Goal: Task Accomplishment & Management: Manage account settings

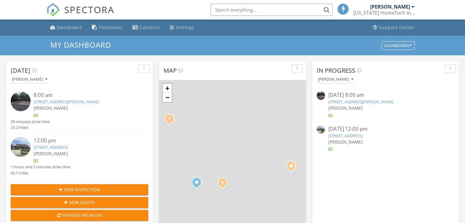
scroll to position [3, 3]
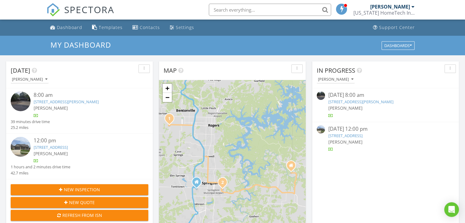
click at [67, 148] on link "121 N Eagle Mountain St, Prairie Grove, AR 72753" at bounding box center [51, 148] width 34 height 6
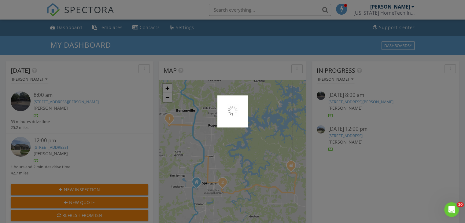
scroll to position [0, 0]
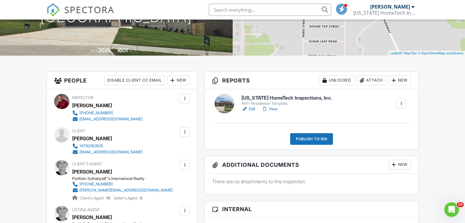
scroll to position [122, 0]
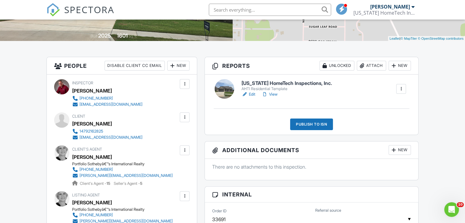
click at [275, 94] on link "View" at bounding box center [269, 94] width 16 height 6
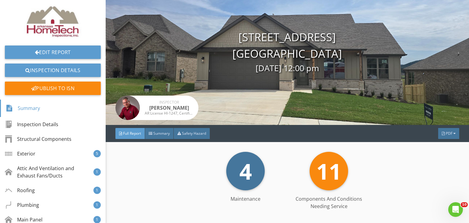
scroll to position [31, 0]
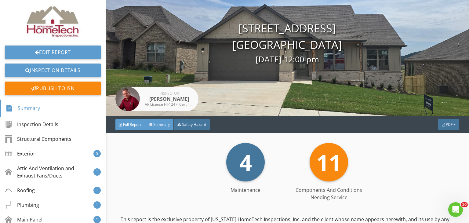
click at [158, 125] on span "Summary" at bounding box center [161, 124] width 17 height 5
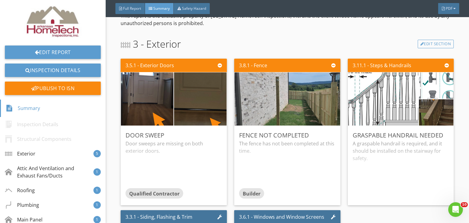
scroll to position [214, 0]
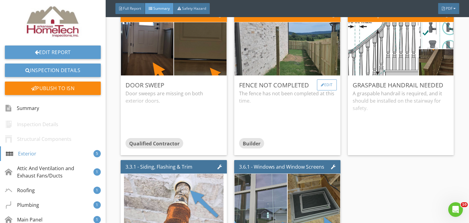
click at [326, 80] on div "Edit" at bounding box center [327, 84] width 20 height 11
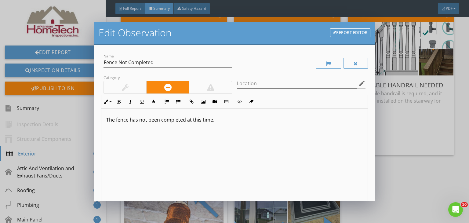
click at [359, 86] on icon "edit" at bounding box center [362, 83] width 7 height 7
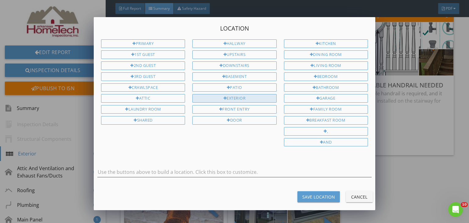
click at [242, 95] on div "Exterior" at bounding box center [235, 98] width 84 height 9
type input "Exterior"
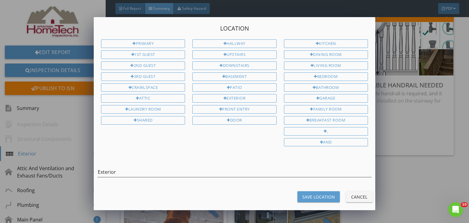
click at [326, 194] on div "Save Location" at bounding box center [319, 197] width 33 height 6
type input "Exterior"
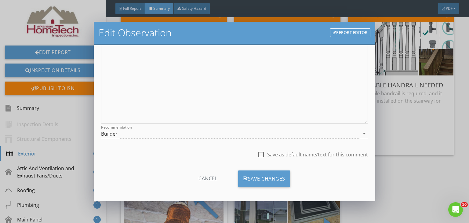
scroll to position [84, 0]
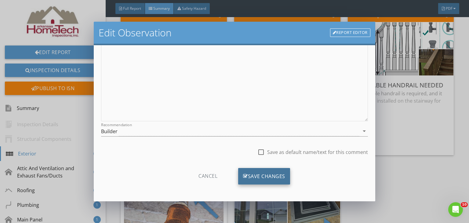
click at [267, 173] on div "Save Changes" at bounding box center [264, 176] width 52 height 17
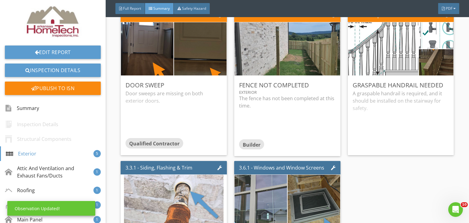
scroll to position [12, 0]
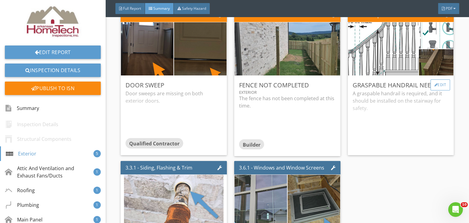
click at [439, 85] on div "Edit" at bounding box center [441, 84] width 20 height 11
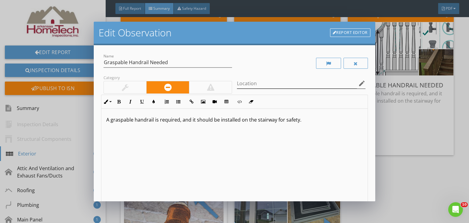
click at [359, 80] on icon "edit" at bounding box center [362, 83] width 7 height 7
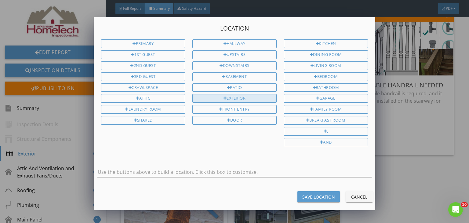
click at [236, 96] on div "Exterior" at bounding box center [235, 98] width 84 height 9
type input "Exterior"
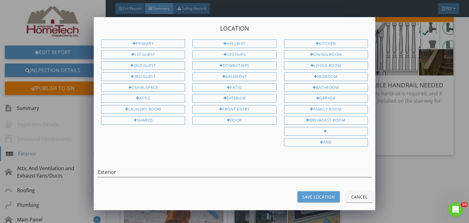
click at [308, 197] on button "Save Location" at bounding box center [319, 196] width 42 height 11
type input "Exterior"
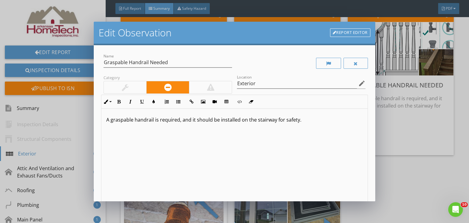
scroll to position [84, 0]
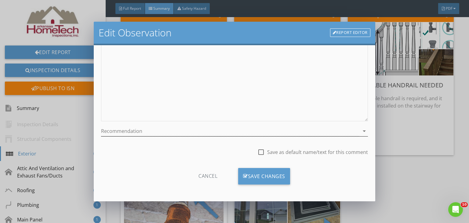
click at [134, 129] on div at bounding box center [230, 131] width 259 height 10
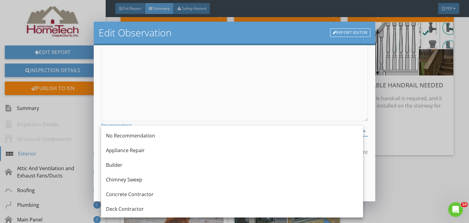
scroll to position [61, 0]
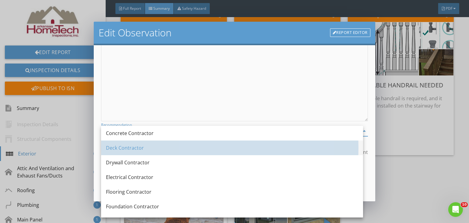
click at [134, 149] on div "Deck Contractor" at bounding box center [232, 147] width 252 height 7
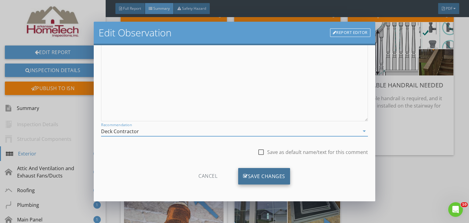
click at [261, 177] on div "Save Changes" at bounding box center [264, 176] width 52 height 17
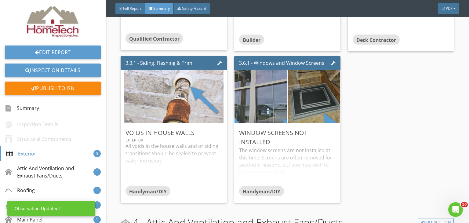
scroll to position [336, 0]
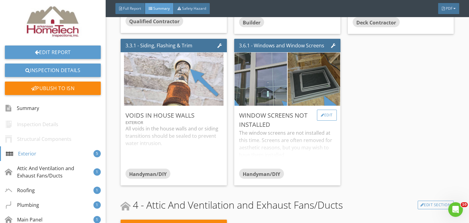
click at [330, 118] on div "Edit" at bounding box center [327, 115] width 20 height 11
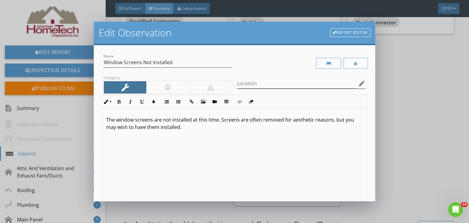
click at [359, 86] on icon "edit" at bounding box center [362, 83] width 7 height 7
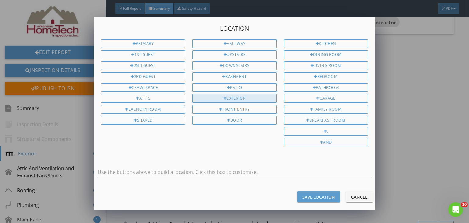
click at [247, 96] on div "Exterior" at bounding box center [235, 98] width 84 height 9
type input "Exterior"
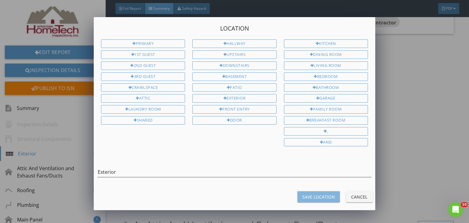
click at [315, 194] on div "Save Location" at bounding box center [319, 197] width 33 height 6
type input "Exterior"
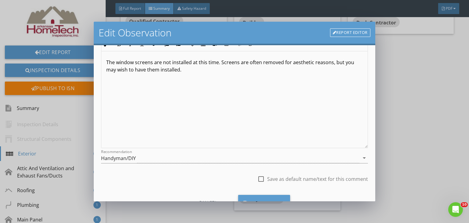
scroll to position [84, 0]
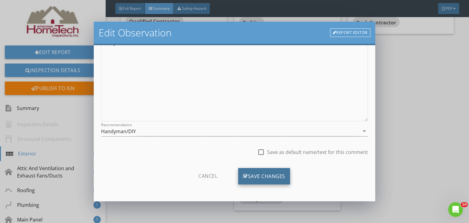
click at [256, 171] on div "Save Changes" at bounding box center [264, 176] width 52 height 17
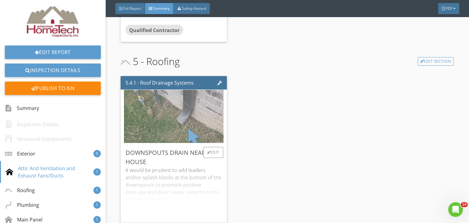
scroll to position [672, 0]
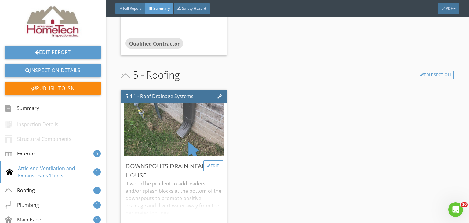
click at [215, 168] on div "Edit" at bounding box center [214, 165] width 20 height 11
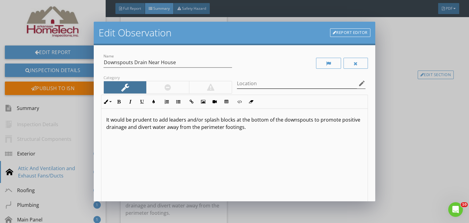
click at [359, 82] on icon "edit" at bounding box center [362, 83] width 7 height 7
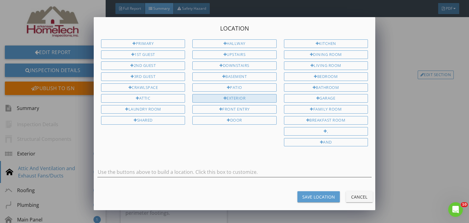
click at [264, 96] on div "Exterior" at bounding box center [235, 98] width 84 height 9
type input "Exterior"
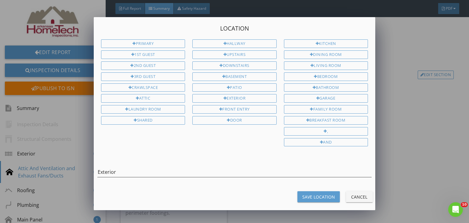
click at [328, 196] on div "Save Location" at bounding box center [319, 197] width 33 height 6
type input "Exterior"
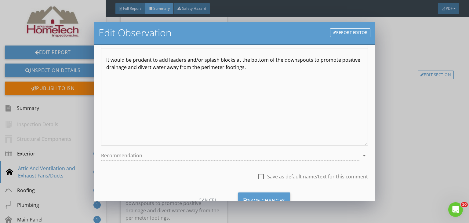
scroll to position [84, 0]
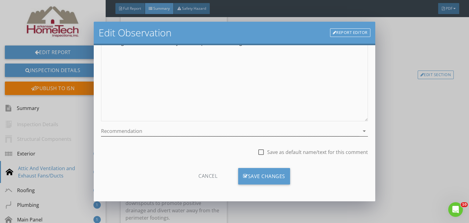
click at [361, 131] on icon "arrow_drop_down" at bounding box center [364, 130] width 7 height 7
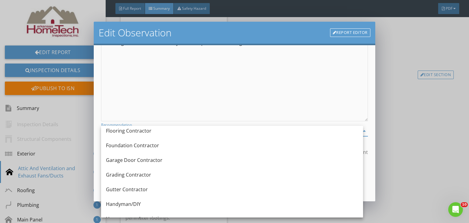
scroll to position [153, 0]
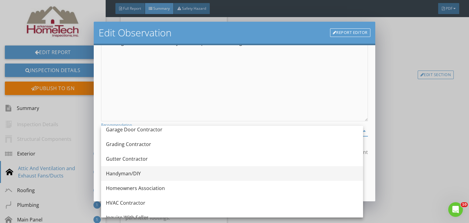
click at [135, 173] on div "Handyman/DIY" at bounding box center [232, 173] width 252 height 7
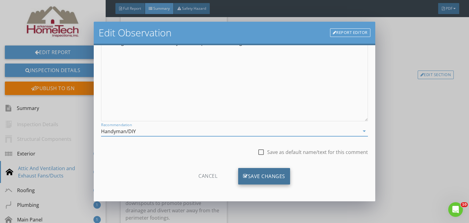
click at [283, 179] on div "Save Changes" at bounding box center [264, 176] width 52 height 17
type textarea "<p>It would be prudent to add leaders and/or splash blocks at the bottom of the…"
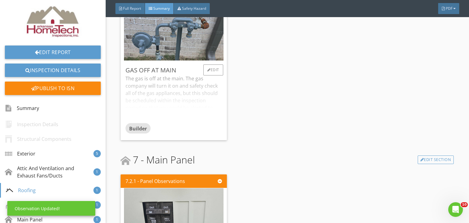
scroll to position [978, 0]
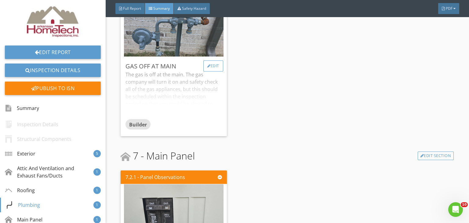
click at [217, 68] on div "Edit" at bounding box center [214, 66] width 20 height 11
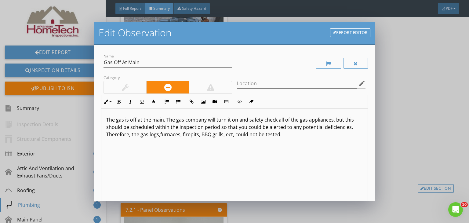
click at [359, 80] on icon "edit" at bounding box center [362, 83] width 7 height 7
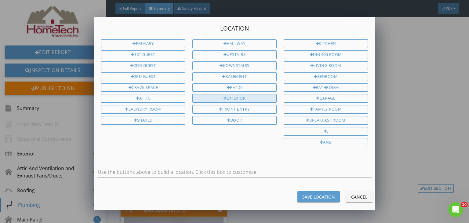
click at [244, 96] on div "Exterior" at bounding box center [235, 98] width 84 height 9
type input "Exterior"
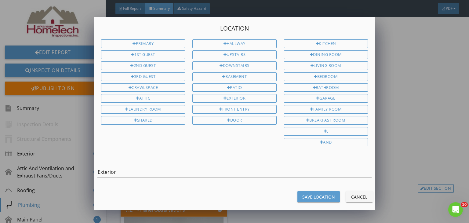
click at [313, 194] on div "Save Location" at bounding box center [319, 197] width 33 height 6
type input "Exterior"
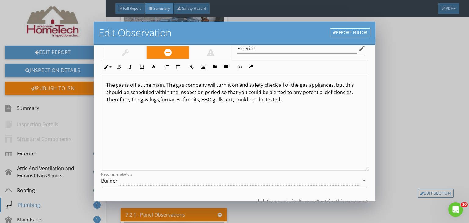
scroll to position [84, 0]
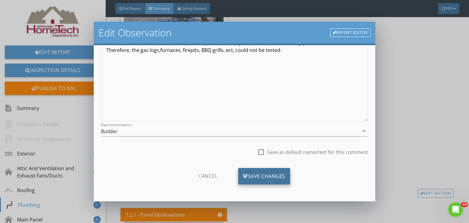
click at [247, 181] on div "Save Changes" at bounding box center [264, 176] width 52 height 17
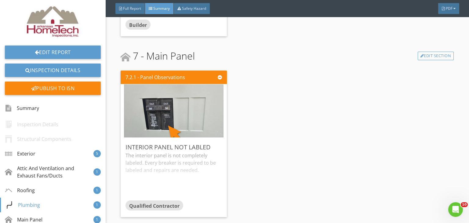
scroll to position [1131, 0]
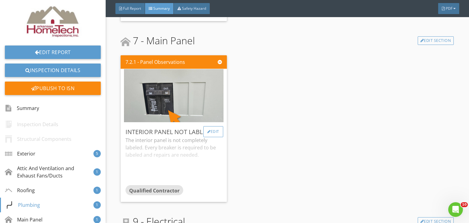
click at [217, 132] on div "Edit" at bounding box center [214, 131] width 20 height 11
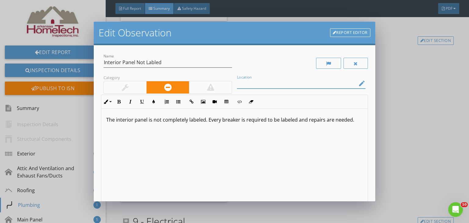
click at [289, 86] on input "Location" at bounding box center [297, 84] width 120 height 10
click at [359, 83] on icon "edit" at bounding box center [362, 83] width 7 height 7
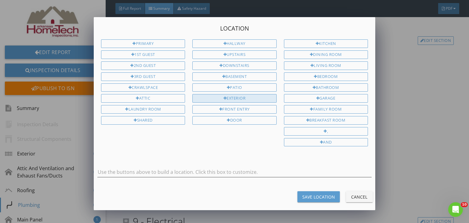
click at [227, 96] on div "Exterior" at bounding box center [235, 98] width 84 height 9
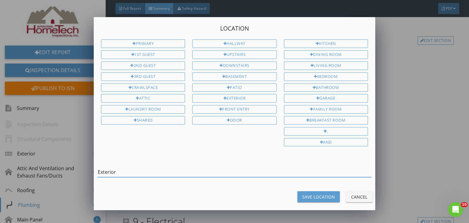
click at [169, 169] on input "Exterior" at bounding box center [235, 172] width 274 height 10
type input "Exterior Main Panel"
click at [326, 194] on div "Save Location" at bounding box center [319, 197] width 33 height 6
type input "Exterior Main Panel"
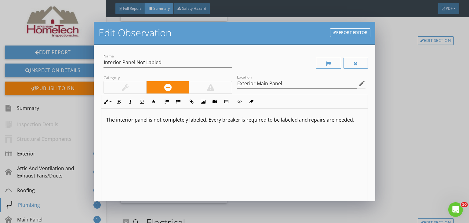
scroll to position [84, 0]
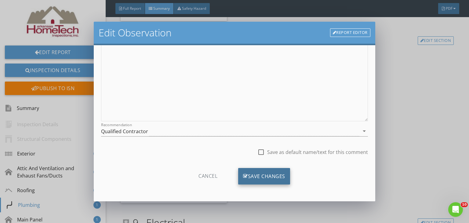
click at [244, 177] on icon at bounding box center [245, 176] width 5 height 7
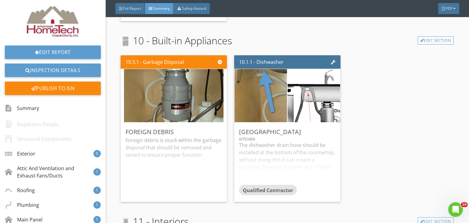
scroll to position [1528, 0]
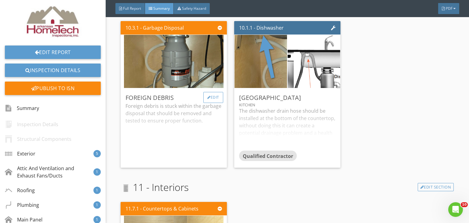
click at [214, 98] on div "Edit" at bounding box center [214, 97] width 20 height 11
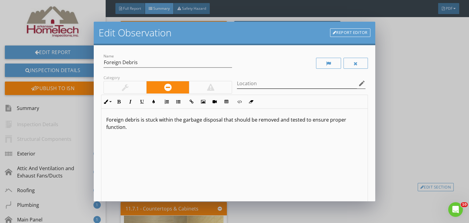
click at [359, 84] on icon "edit" at bounding box center [362, 83] width 7 height 7
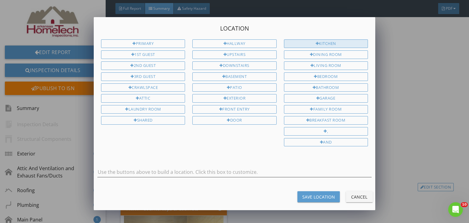
click at [330, 43] on div "Kitchen" at bounding box center [326, 43] width 84 height 9
type input "Kitchen"
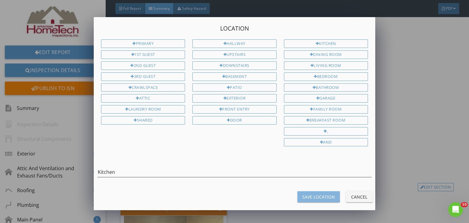
click at [327, 194] on div "Save Location" at bounding box center [319, 197] width 33 height 6
type input "Kitchen"
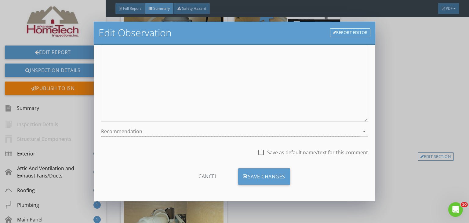
scroll to position [84, 0]
click at [361, 131] on icon "arrow_drop_down" at bounding box center [364, 130] width 7 height 7
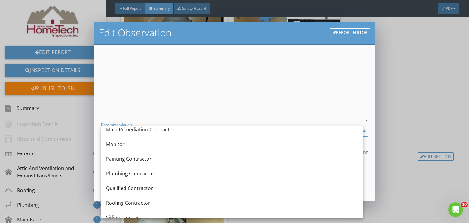
scroll to position [276, 0]
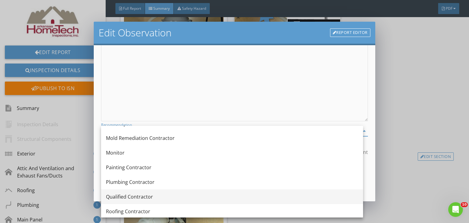
click at [133, 200] on div "Qualified Contractor" at bounding box center [232, 196] width 252 height 7
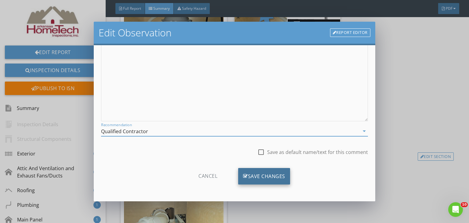
click at [262, 173] on div "Save Changes" at bounding box center [264, 176] width 52 height 17
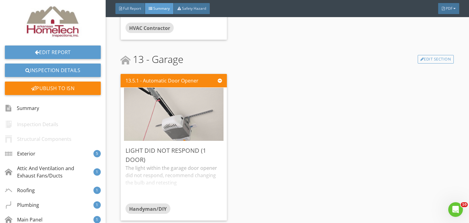
scroll to position [2001, 0]
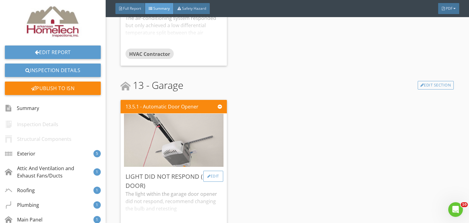
click at [219, 179] on div "Edit" at bounding box center [214, 176] width 20 height 11
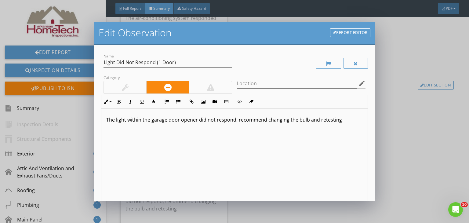
click at [359, 85] on icon "edit" at bounding box center [362, 83] width 7 height 7
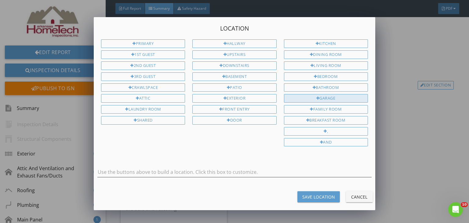
click at [333, 94] on div "Garage" at bounding box center [326, 98] width 84 height 9
type input "Garage"
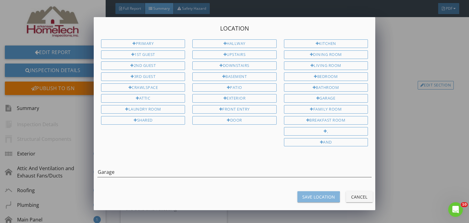
click at [322, 194] on div "Save Location" at bounding box center [319, 197] width 33 height 6
type input "Garage"
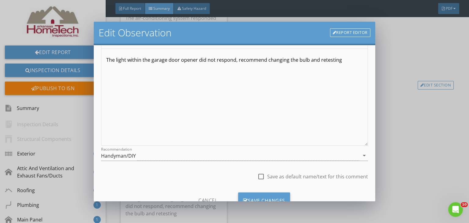
scroll to position [84, 0]
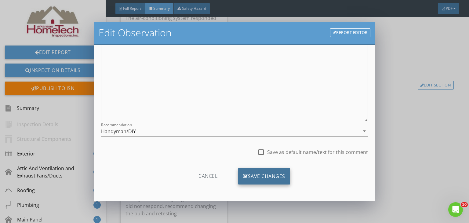
click at [263, 176] on div "Save Changes" at bounding box center [264, 176] width 52 height 17
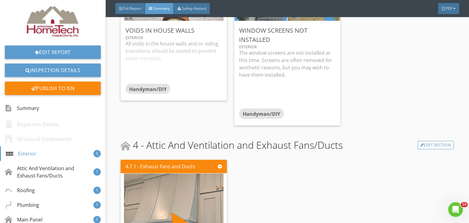
scroll to position [0, 0]
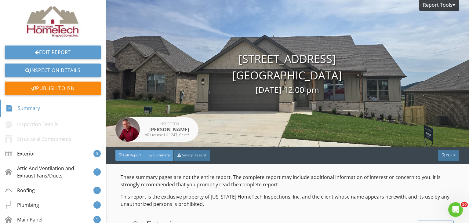
click at [121, 157] on div "Full Report" at bounding box center [131, 155] width 30 height 11
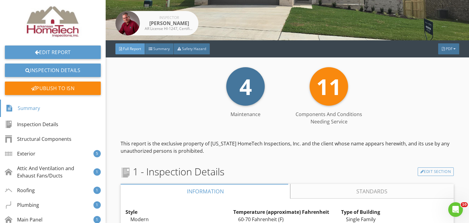
scroll to position [92, 0]
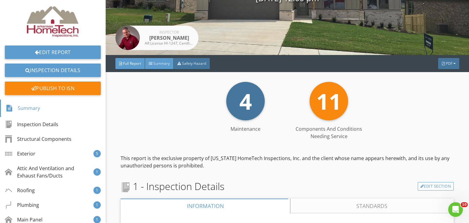
click at [168, 66] on div "Summary" at bounding box center [159, 63] width 29 height 11
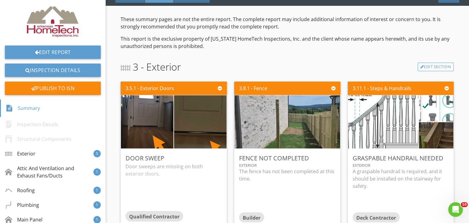
scroll to position [183, 0]
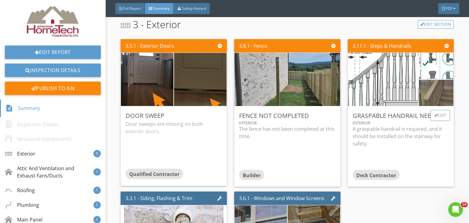
click at [427, 103] on img at bounding box center [436, 93] width 49 height 66
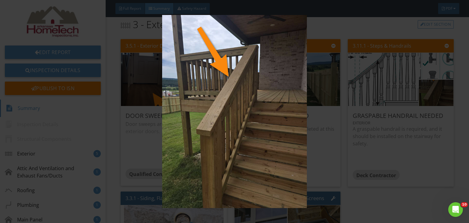
click at [424, 116] on img at bounding box center [234, 111] width 427 height 193
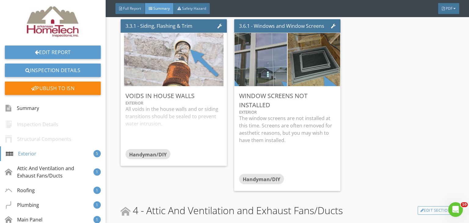
scroll to position [367, 0]
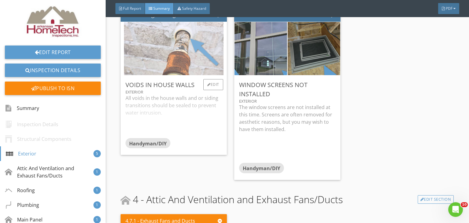
click at [171, 47] on img at bounding box center [174, 48] width 100 height 133
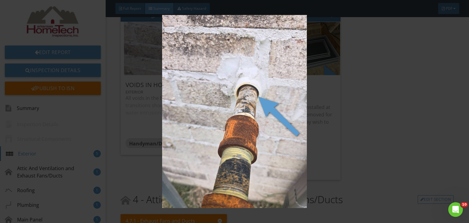
click at [343, 112] on img at bounding box center [234, 111] width 427 height 193
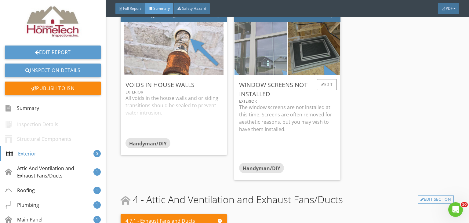
click at [283, 51] on img at bounding box center [260, 48] width 131 height 98
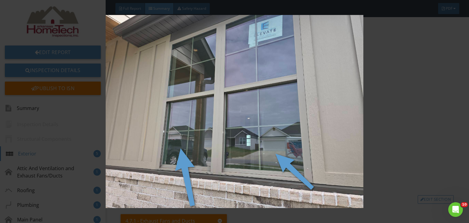
click at [429, 127] on img at bounding box center [234, 111] width 427 height 193
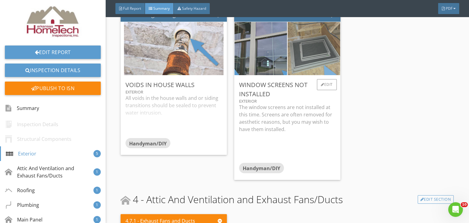
click at [313, 71] on img at bounding box center [314, 48] width 100 height 133
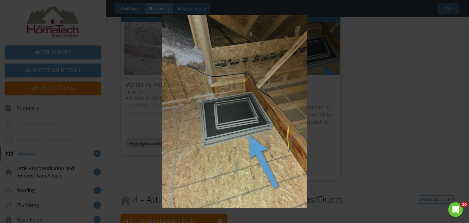
click at [403, 119] on img at bounding box center [234, 111] width 427 height 193
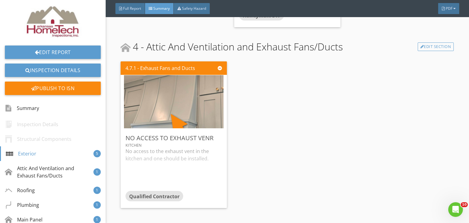
scroll to position [550, 0]
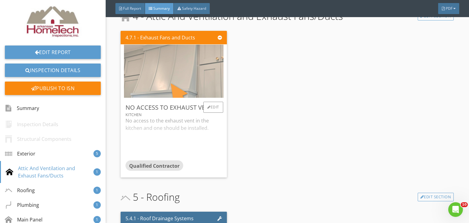
click at [165, 63] on img at bounding box center [174, 71] width 100 height 133
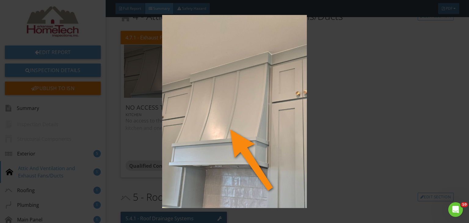
click at [403, 90] on img at bounding box center [234, 111] width 427 height 193
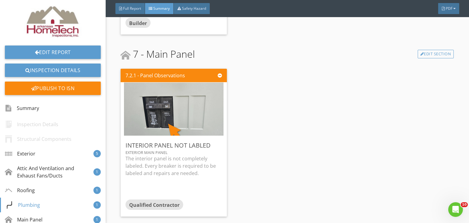
scroll to position [1131, 0]
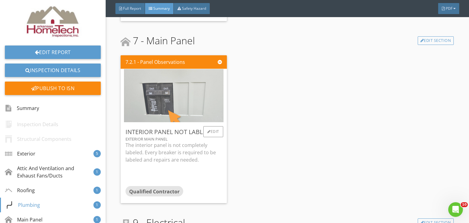
click at [201, 92] on img at bounding box center [174, 95] width 100 height 133
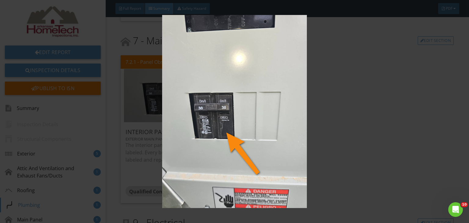
click at [302, 105] on img at bounding box center [234, 111] width 427 height 193
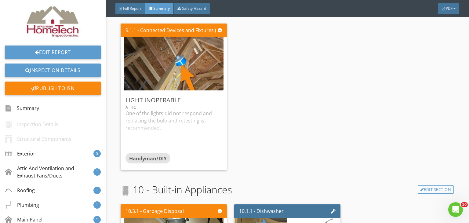
scroll to position [1314, 0]
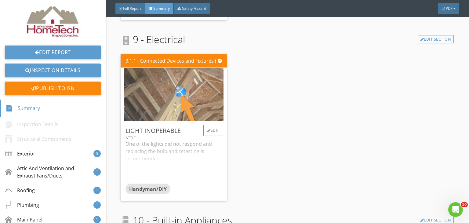
click at [193, 98] on img at bounding box center [174, 94] width 100 height 133
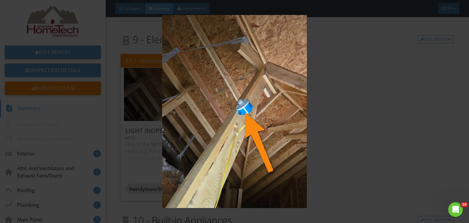
click at [414, 99] on img at bounding box center [234, 111] width 427 height 193
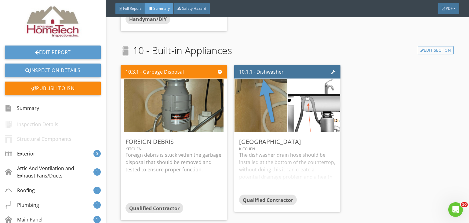
scroll to position [1498, 0]
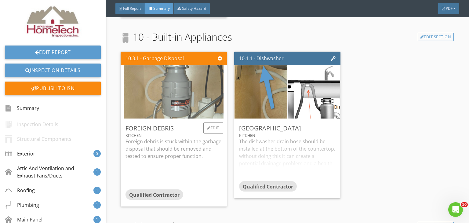
click at [187, 84] on img at bounding box center [174, 91] width 100 height 133
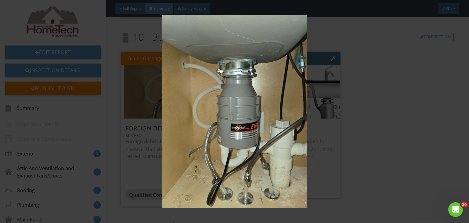
click at [389, 82] on img at bounding box center [234, 111] width 427 height 193
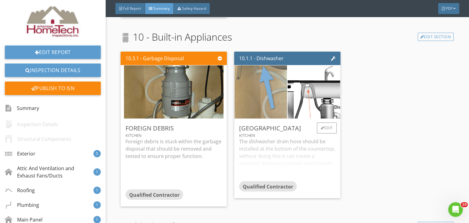
click at [273, 82] on img at bounding box center [261, 91] width 100 height 133
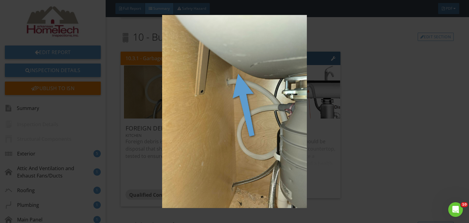
click at [397, 127] on img at bounding box center [234, 111] width 427 height 193
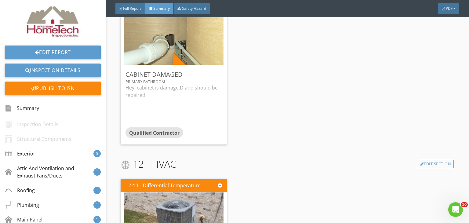
scroll to position [1742, 0]
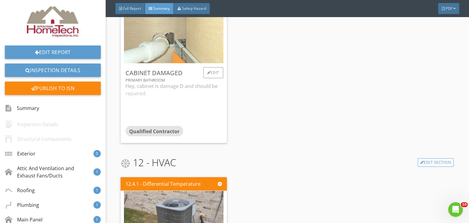
click at [155, 44] on img at bounding box center [174, 36] width 100 height 133
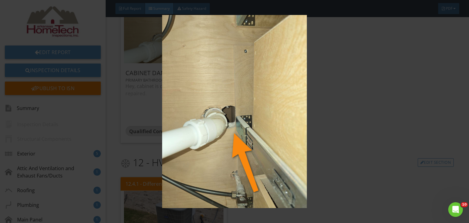
click at [392, 109] on img at bounding box center [234, 111] width 427 height 193
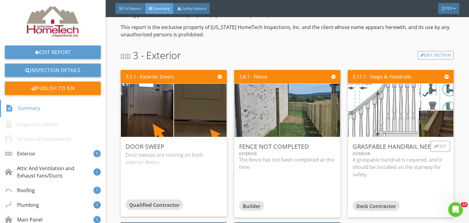
scroll to position [153, 0]
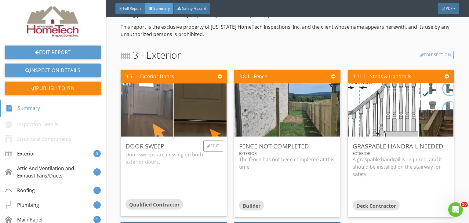
click at [152, 122] on img at bounding box center [148, 110] width 100 height 133
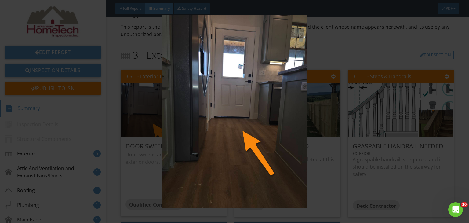
click at [329, 186] on img at bounding box center [234, 111] width 427 height 193
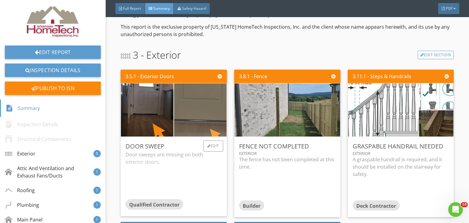
click at [201, 121] on img at bounding box center [201, 110] width 100 height 133
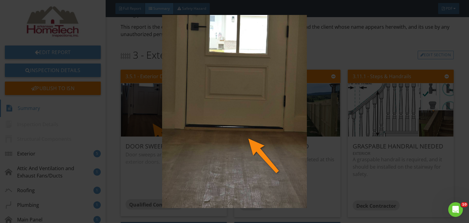
click at [364, 155] on img at bounding box center [234, 111] width 427 height 193
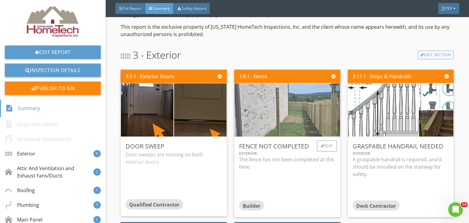
click at [303, 109] on img at bounding box center [287, 110] width 177 height 133
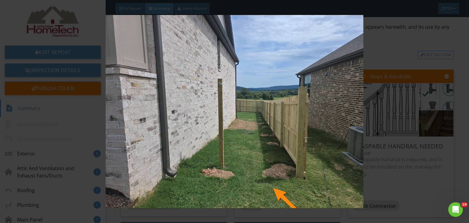
click at [414, 118] on img at bounding box center [234, 111] width 427 height 193
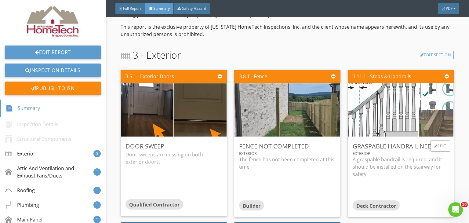
click at [441, 130] on img at bounding box center [436, 124] width 49 height 66
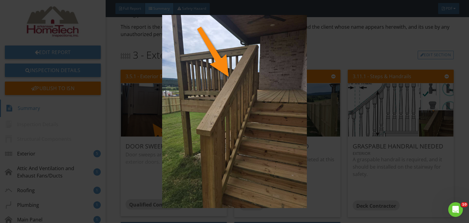
click at [356, 50] on img at bounding box center [234, 111] width 427 height 193
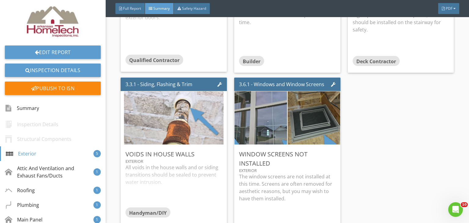
scroll to position [306, 0]
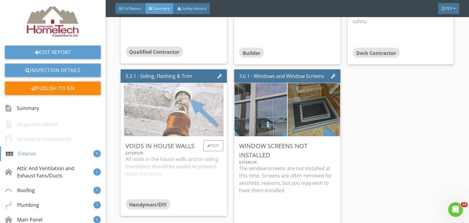
click at [198, 91] on img at bounding box center [174, 109] width 100 height 133
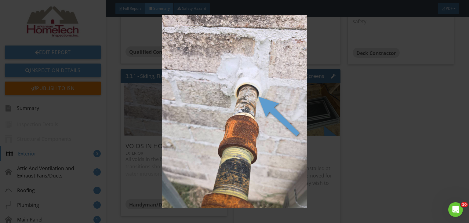
click at [398, 97] on img at bounding box center [234, 111] width 427 height 193
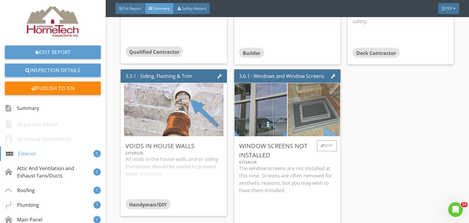
click at [312, 111] on img at bounding box center [314, 109] width 100 height 133
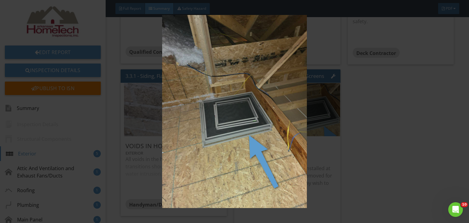
click at [400, 131] on img at bounding box center [234, 111] width 427 height 193
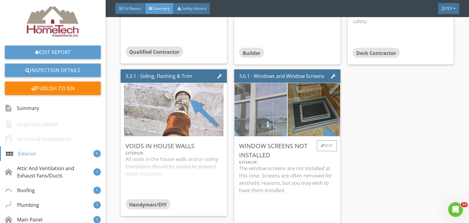
click at [258, 123] on img at bounding box center [260, 110] width 131 height 98
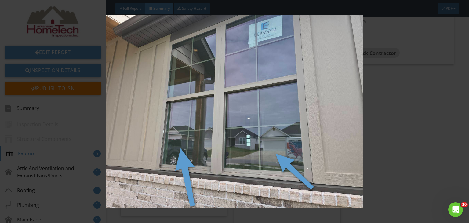
click at [428, 136] on img at bounding box center [234, 111] width 427 height 193
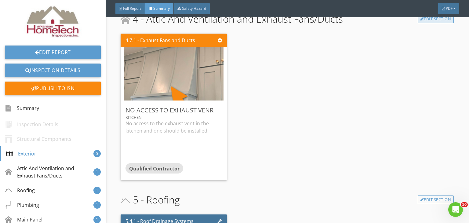
scroll to position [550, 0]
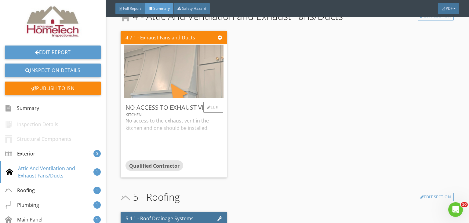
click at [185, 75] on img at bounding box center [174, 71] width 100 height 133
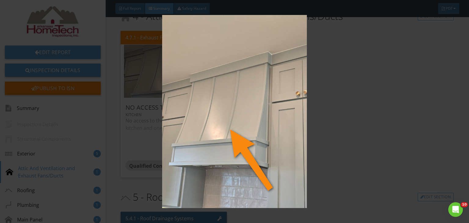
click at [418, 73] on img at bounding box center [234, 111] width 427 height 193
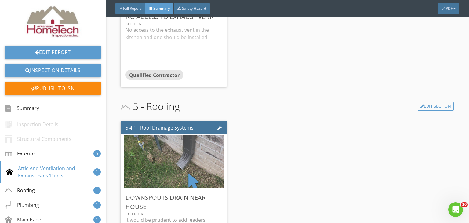
scroll to position [703, 0]
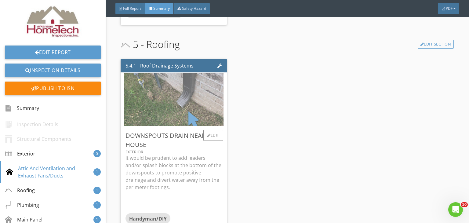
click at [160, 102] on img at bounding box center [174, 99] width 100 height 133
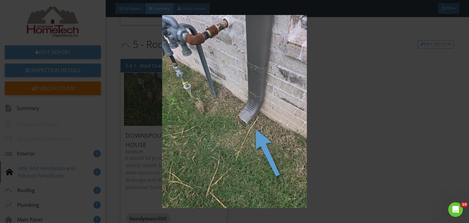
click at [348, 129] on img at bounding box center [234, 111] width 427 height 193
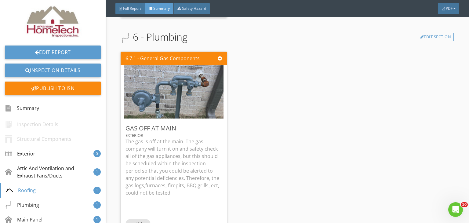
scroll to position [917, 0]
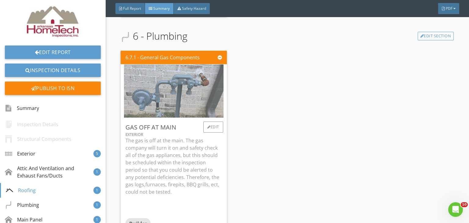
click at [162, 80] on img at bounding box center [174, 90] width 100 height 133
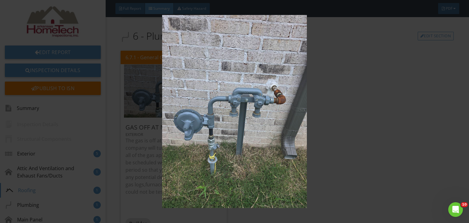
click at [397, 116] on img at bounding box center [234, 111] width 427 height 193
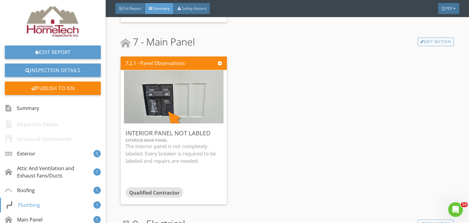
scroll to position [1131, 0]
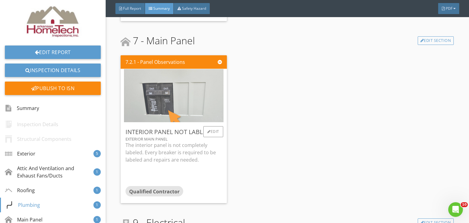
click at [171, 97] on img at bounding box center [174, 95] width 100 height 133
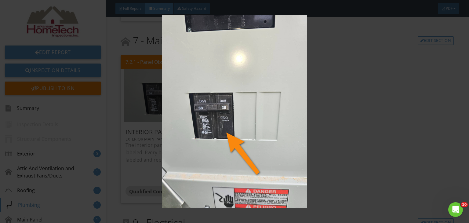
click at [410, 155] on img at bounding box center [234, 111] width 427 height 193
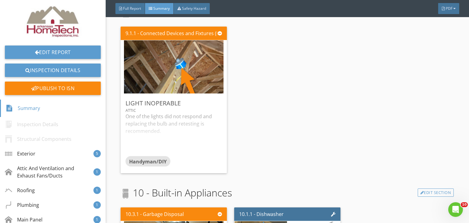
scroll to position [1345, 0]
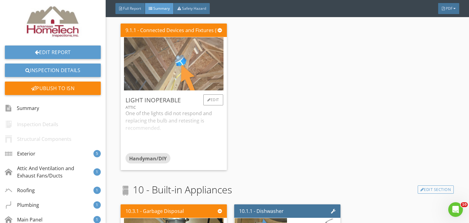
click at [191, 70] on img at bounding box center [174, 63] width 100 height 133
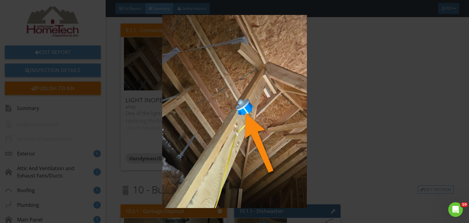
click at [407, 103] on img at bounding box center [234, 111] width 427 height 193
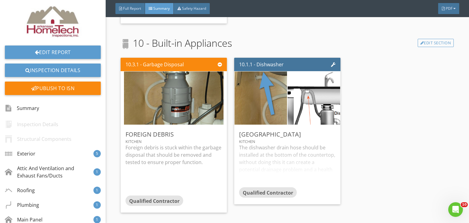
scroll to position [1498, 0]
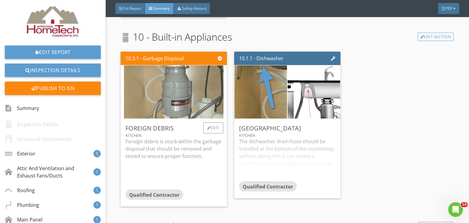
click at [191, 101] on img at bounding box center [174, 91] width 100 height 133
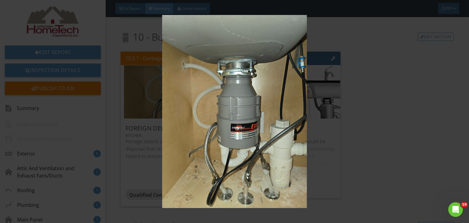
click at [333, 112] on img at bounding box center [234, 111] width 427 height 193
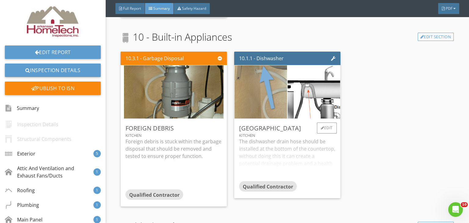
click at [283, 99] on img at bounding box center [261, 91] width 100 height 133
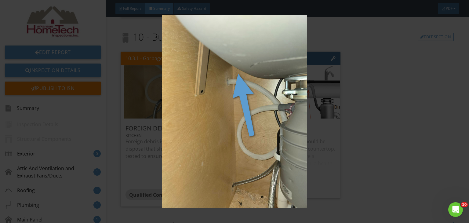
click at [407, 137] on img at bounding box center [234, 111] width 427 height 193
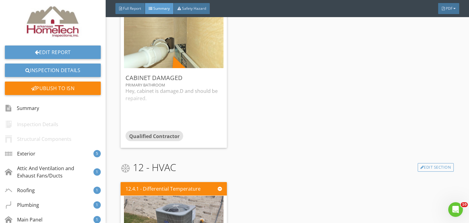
scroll to position [1742, 0]
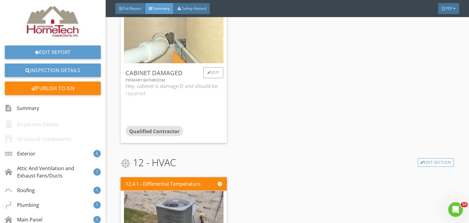
click at [170, 55] on img at bounding box center [174, 36] width 100 height 133
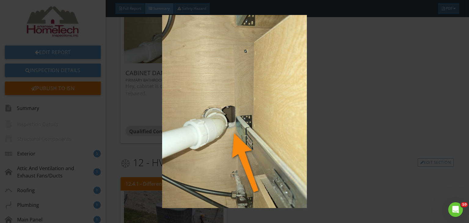
click at [348, 102] on img at bounding box center [234, 111] width 427 height 193
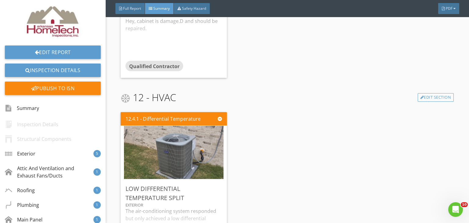
scroll to position [1865, 0]
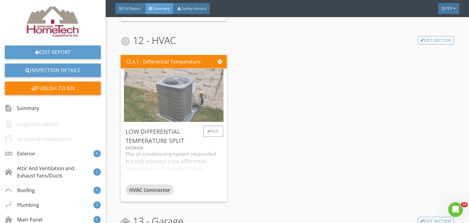
click at [152, 88] on img at bounding box center [174, 95] width 100 height 133
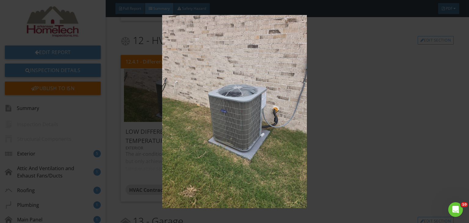
click at [344, 84] on img at bounding box center [234, 111] width 427 height 193
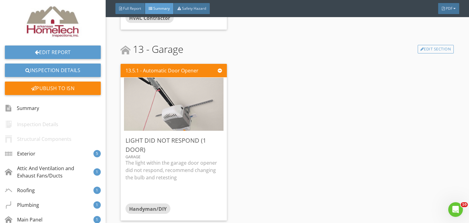
scroll to position [2041, 0]
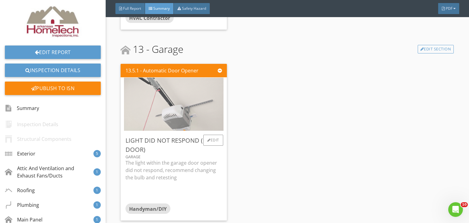
click at [195, 111] on img at bounding box center [174, 104] width 100 height 133
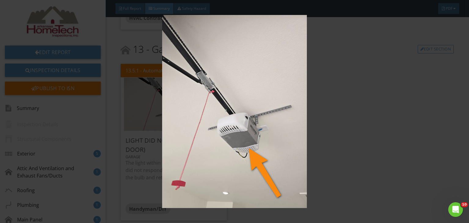
click at [359, 110] on img at bounding box center [234, 111] width 427 height 193
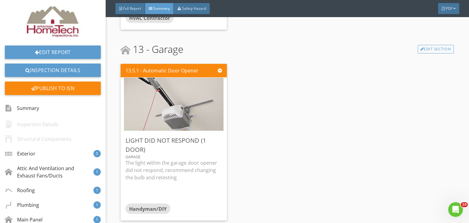
scroll to position [1644, 0]
